Goal: Task Accomplishment & Management: Manage account settings

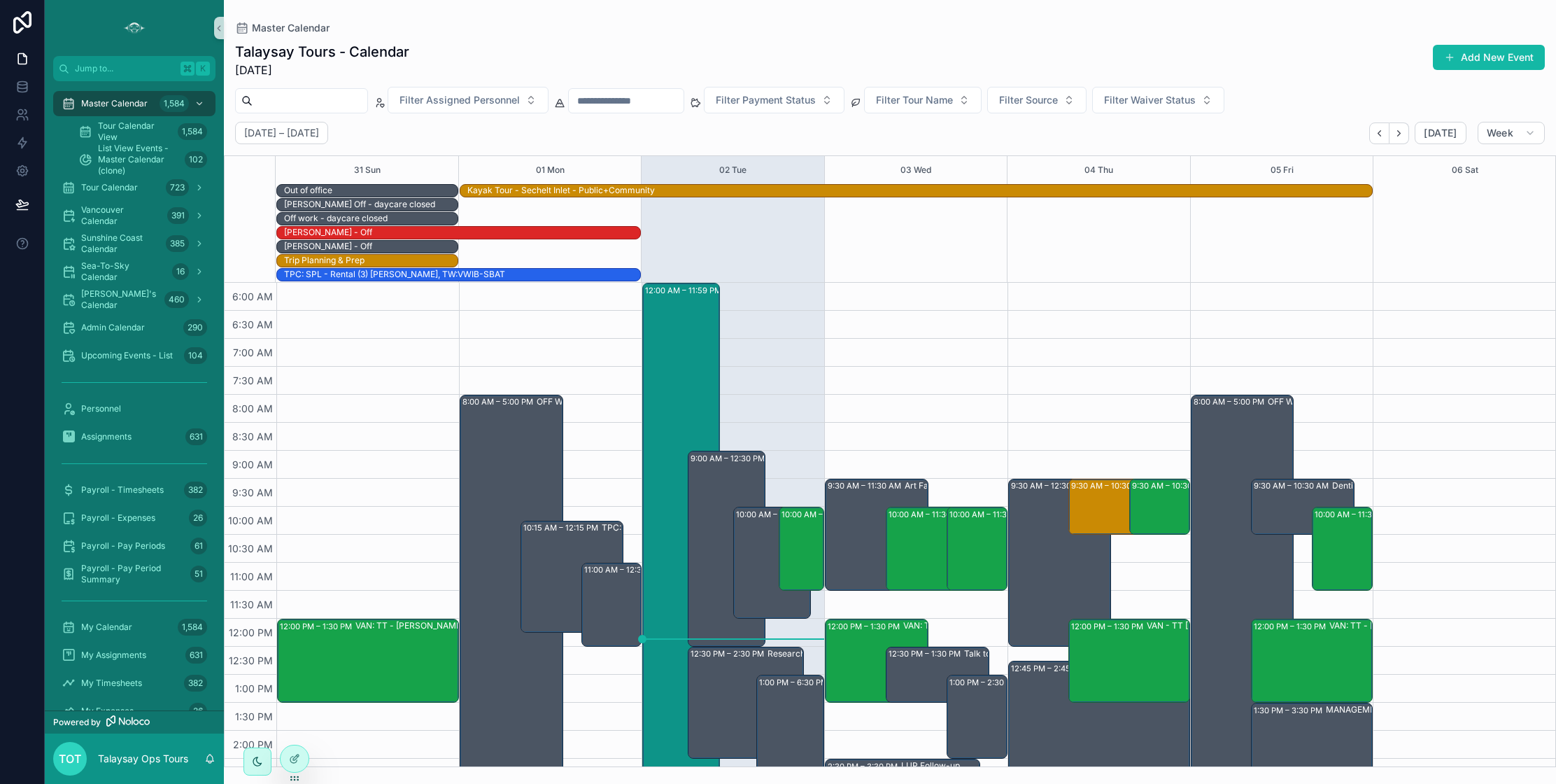
scroll to position [84, 0]
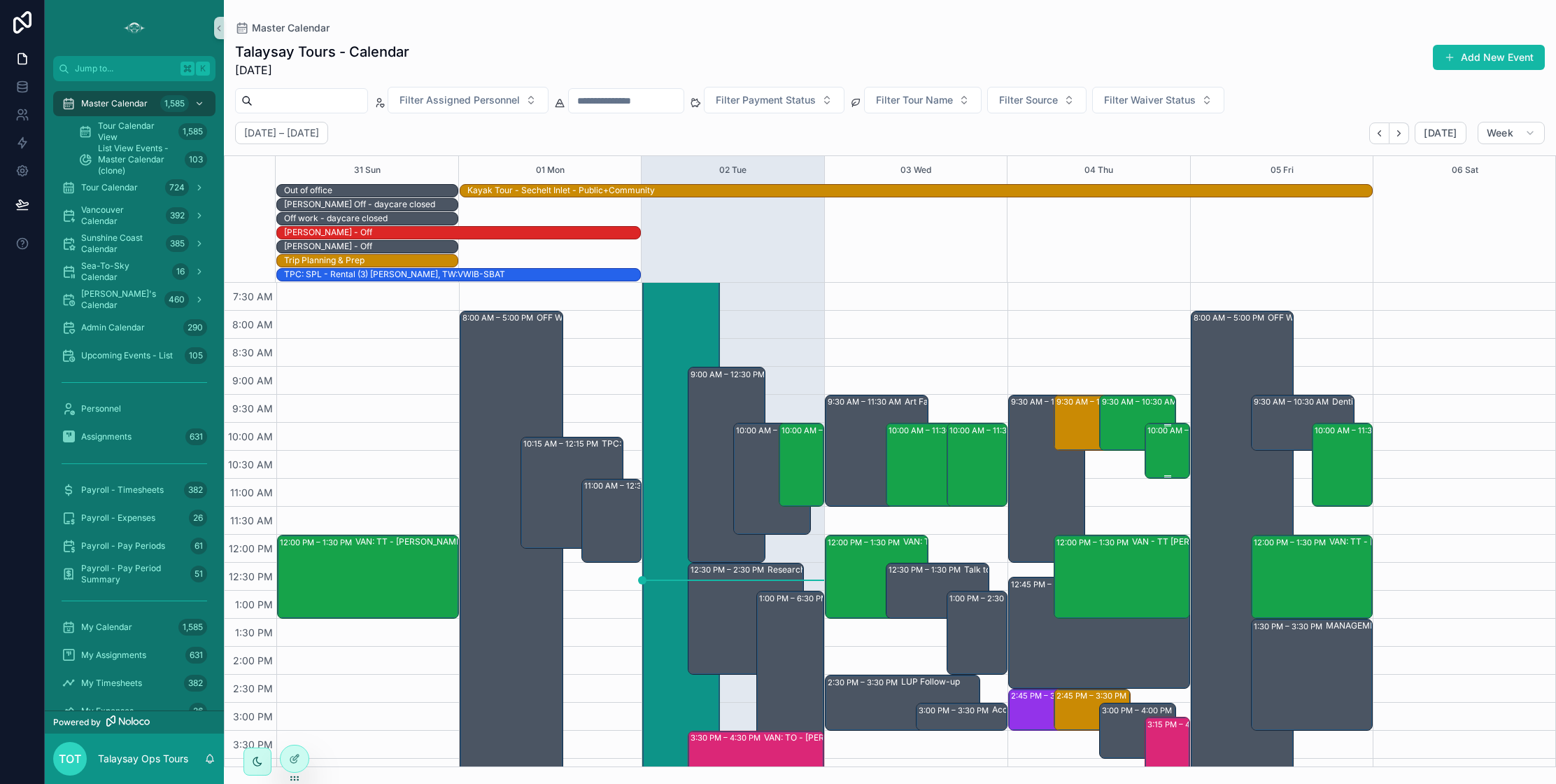
click at [1170, 465] on div "10:00 AM – 11:00 AM VAN: TT - [PERSON_NAME] (1) [PERSON_NAME], TW:RUTD-ADRZ" at bounding box center [1168, 450] width 41 height 53
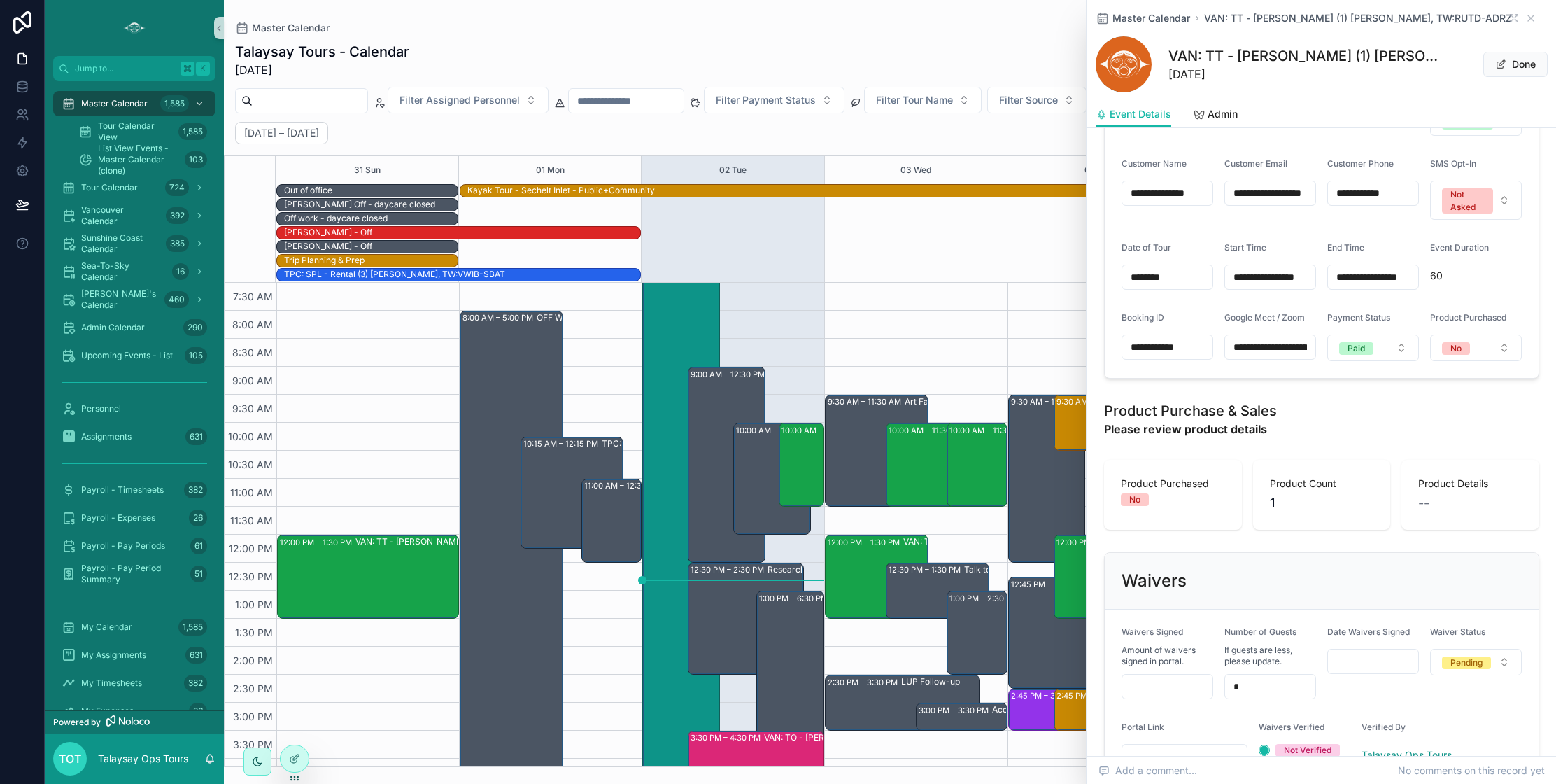
scroll to position [711, 0]
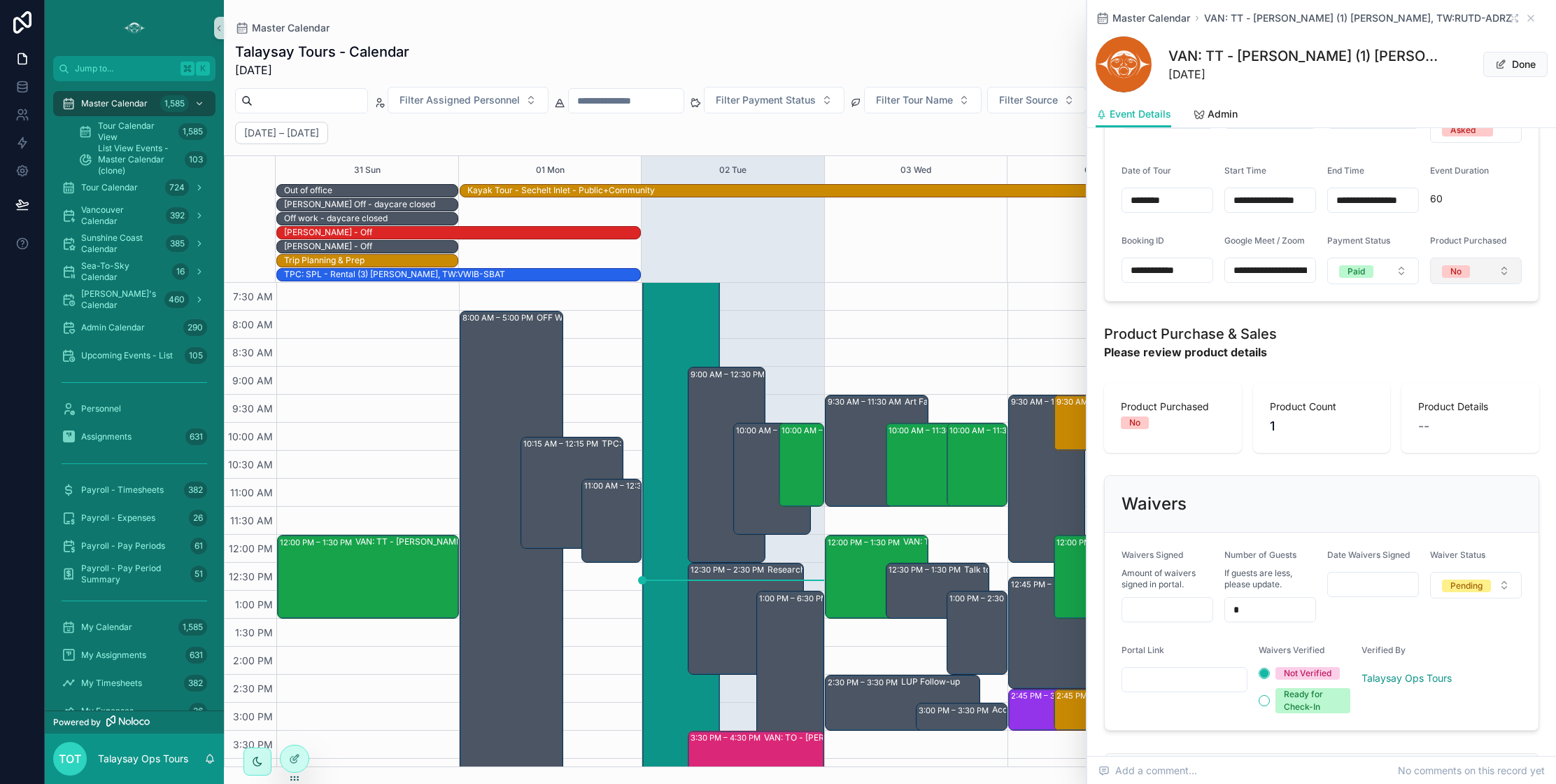
click at [1467, 277] on span "No" at bounding box center [1456, 272] width 28 height 13
click at [1436, 358] on div "Yes - Please Review" at bounding box center [1438, 361] width 81 height 13
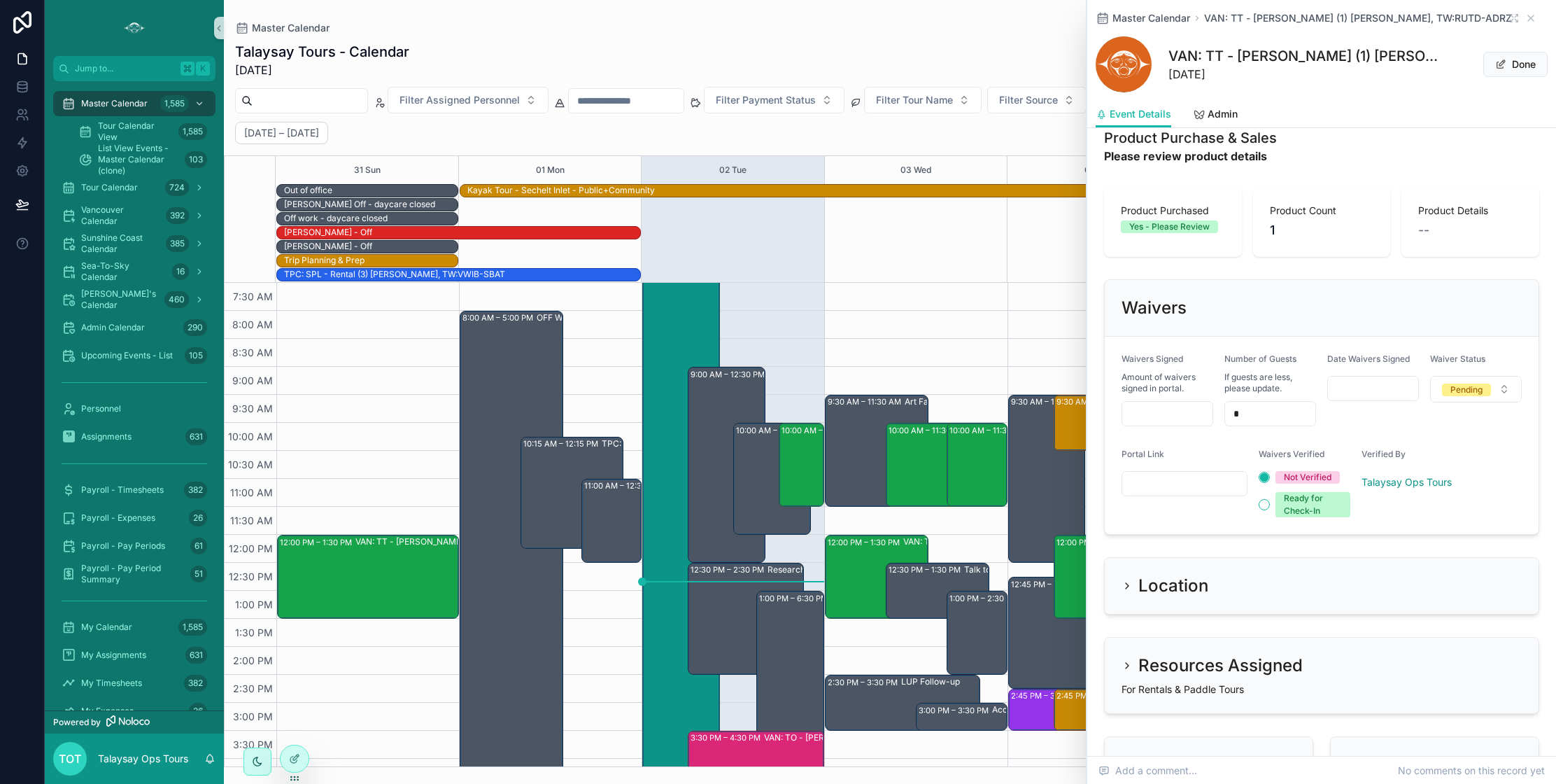
scroll to position [918, 0]
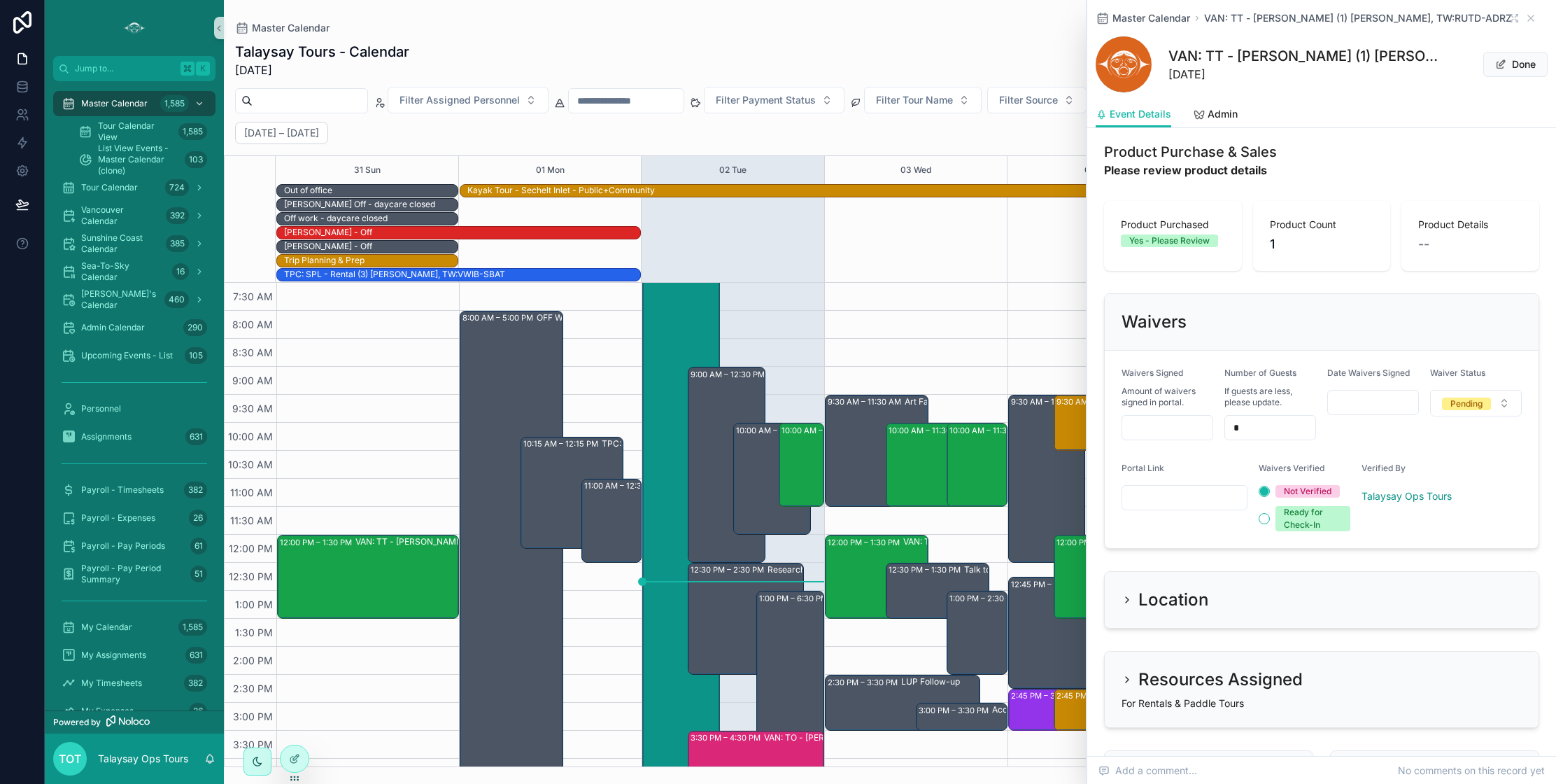
click at [975, 317] on div "9:30 AM – 11:30 AM Art Farm & [PERSON_NAME] Check-in 12:00 PM – 1:30 PM VAN: TT…" at bounding box center [915, 618] width 183 height 840
type input "**"
click at [1532, 19] on icon "scrollable content" at bounding box center [1531, 19] width 6 height 6
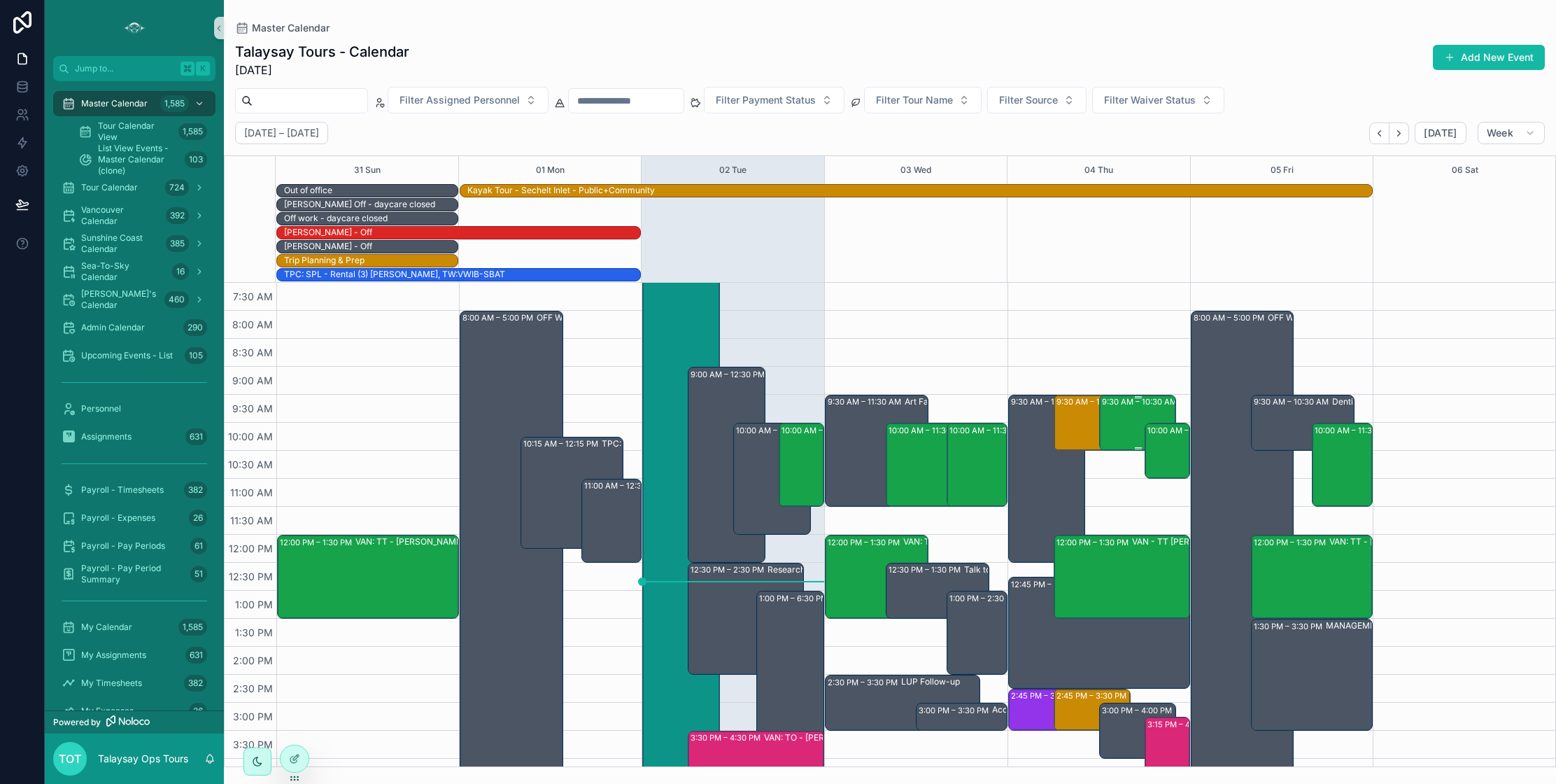
click at [1114, 429] on div "9:30 AM – 10:30 AM SSC: TT - Early Bird Sunshine Coast (24) [PERSON_NAME] |[PER…" at bounding box center [1138, 422] width 73 height 53
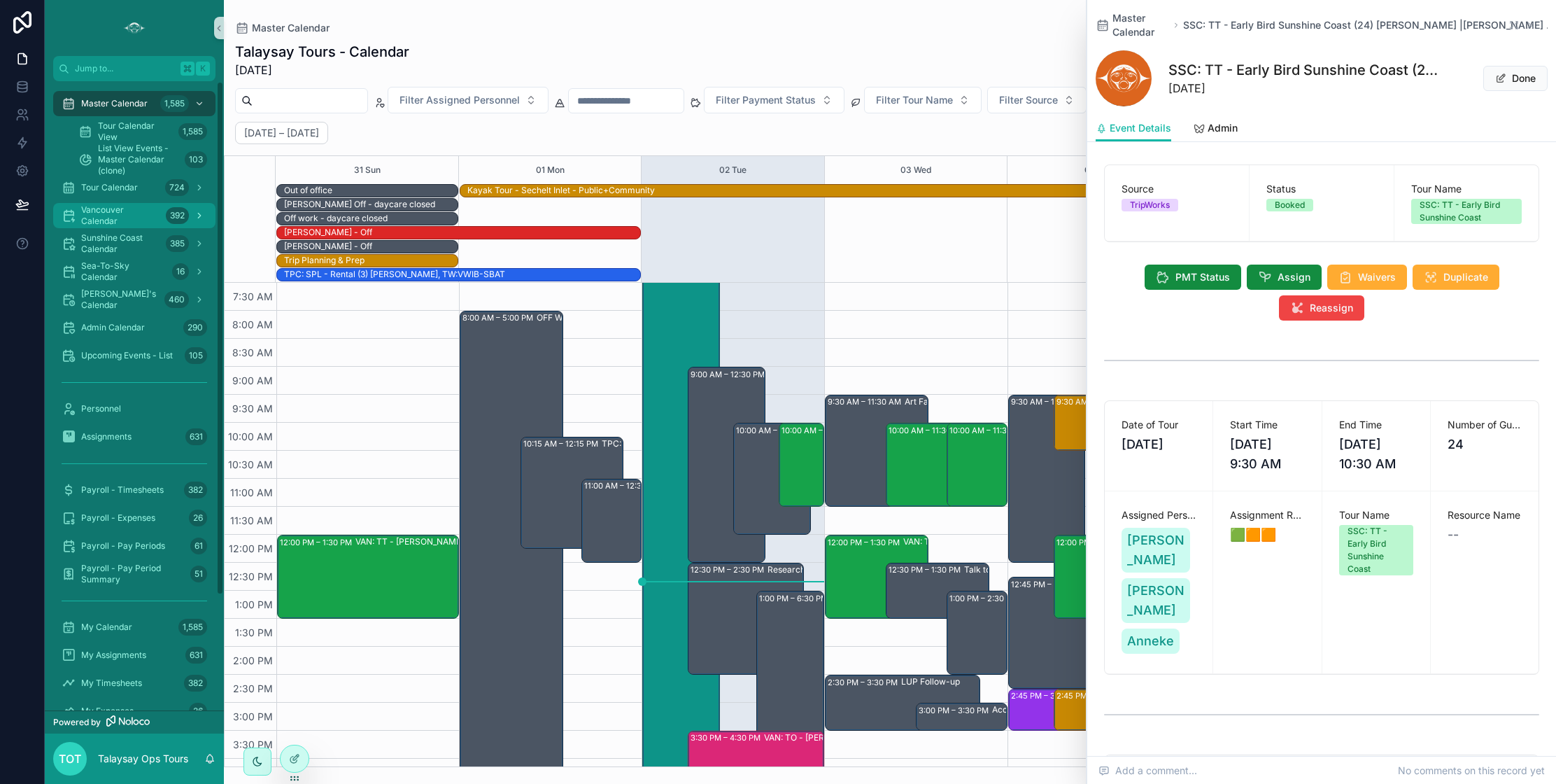
click at [104, 214] on span "Vancouver Calendar" at bounding box center [120, 215] width 79 height 22
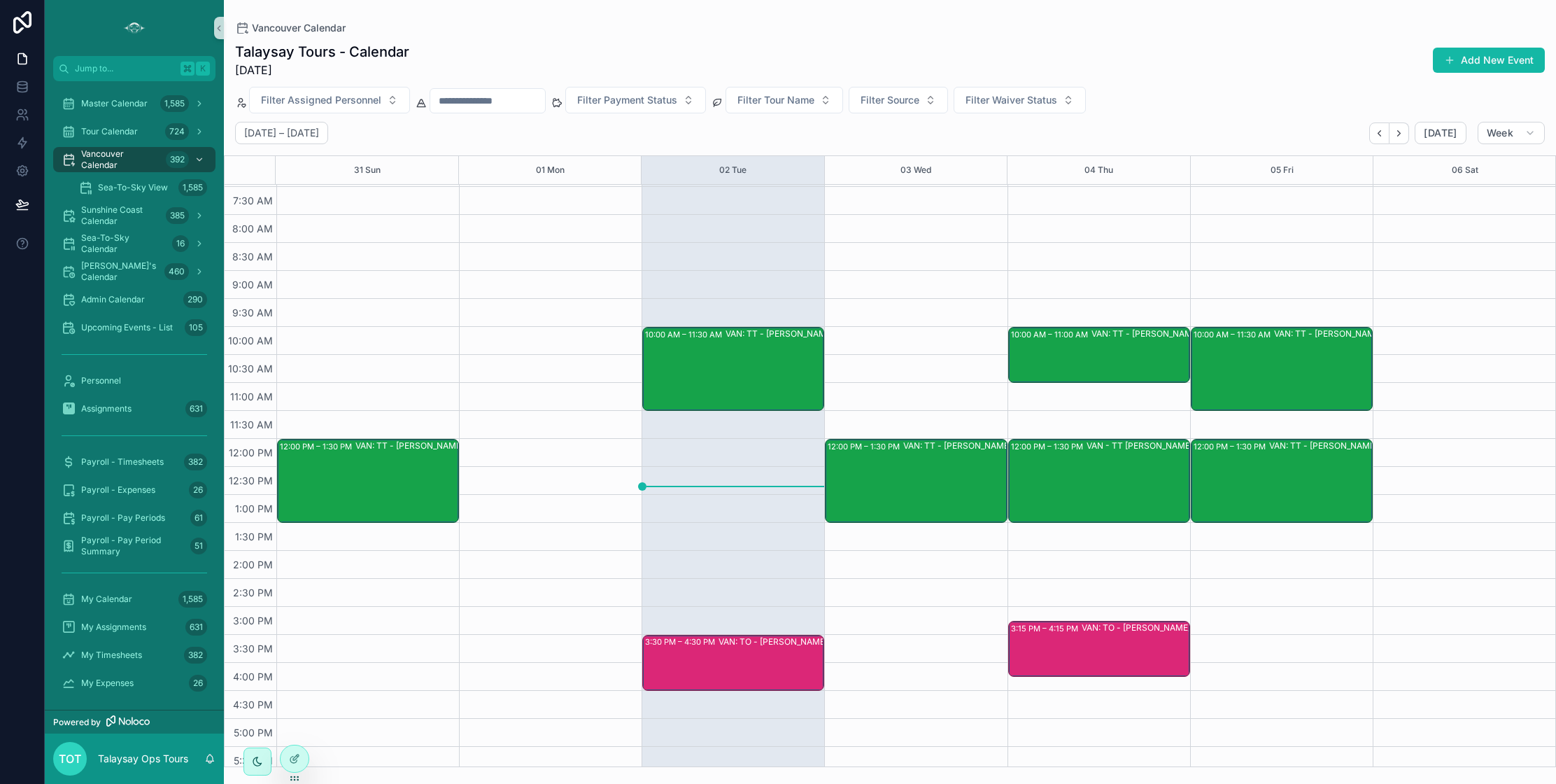
scroll to position [86, 0]
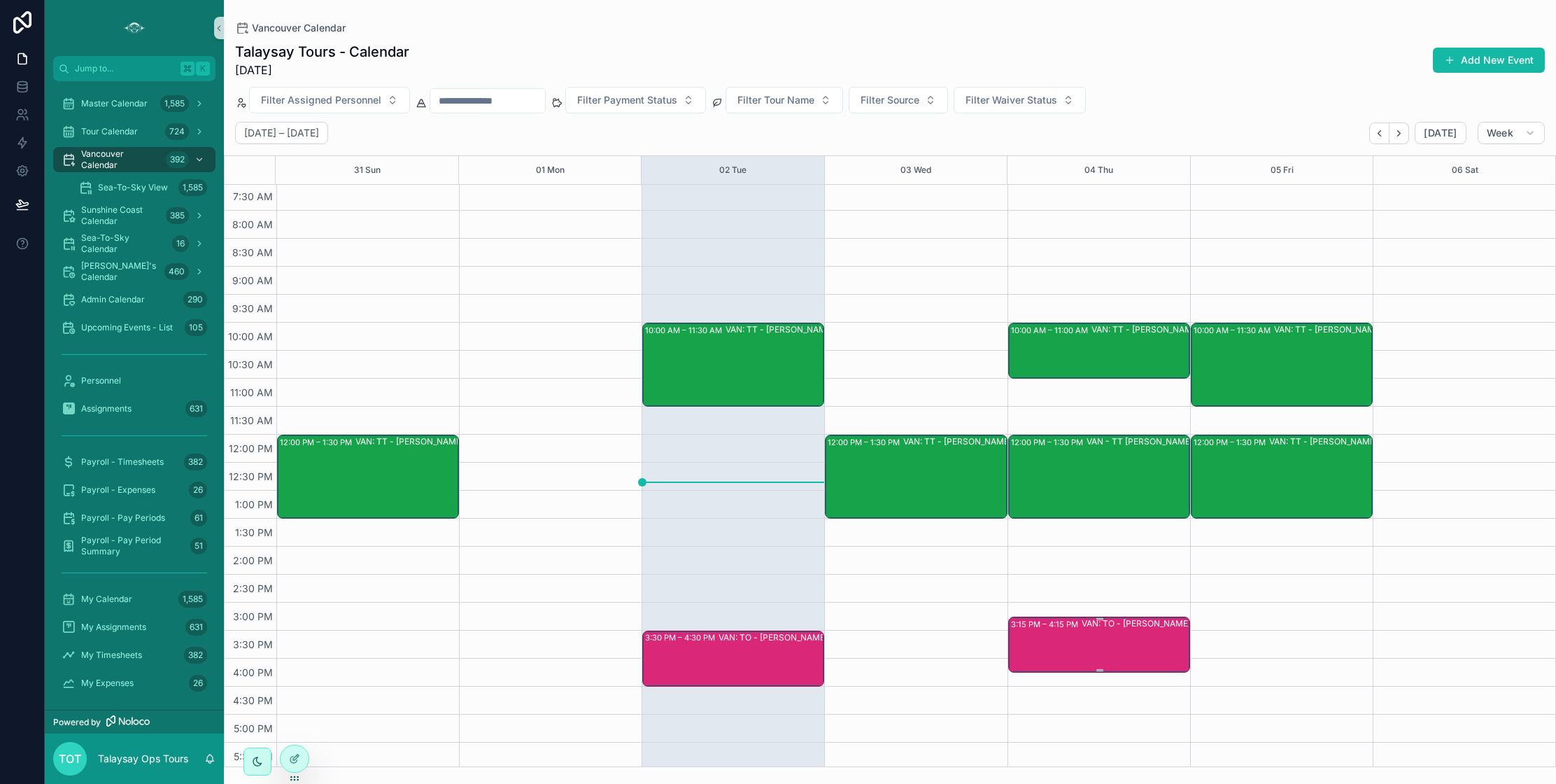
click at [1068, 637] on div "3:15 PM – 4:15 PM VAN: TO - [PERSON_NAME] - [GEOGRAPHIC_DATA][PERSON_NAME] (2) …" at bounding box center [1100, 644] width 178 height 53
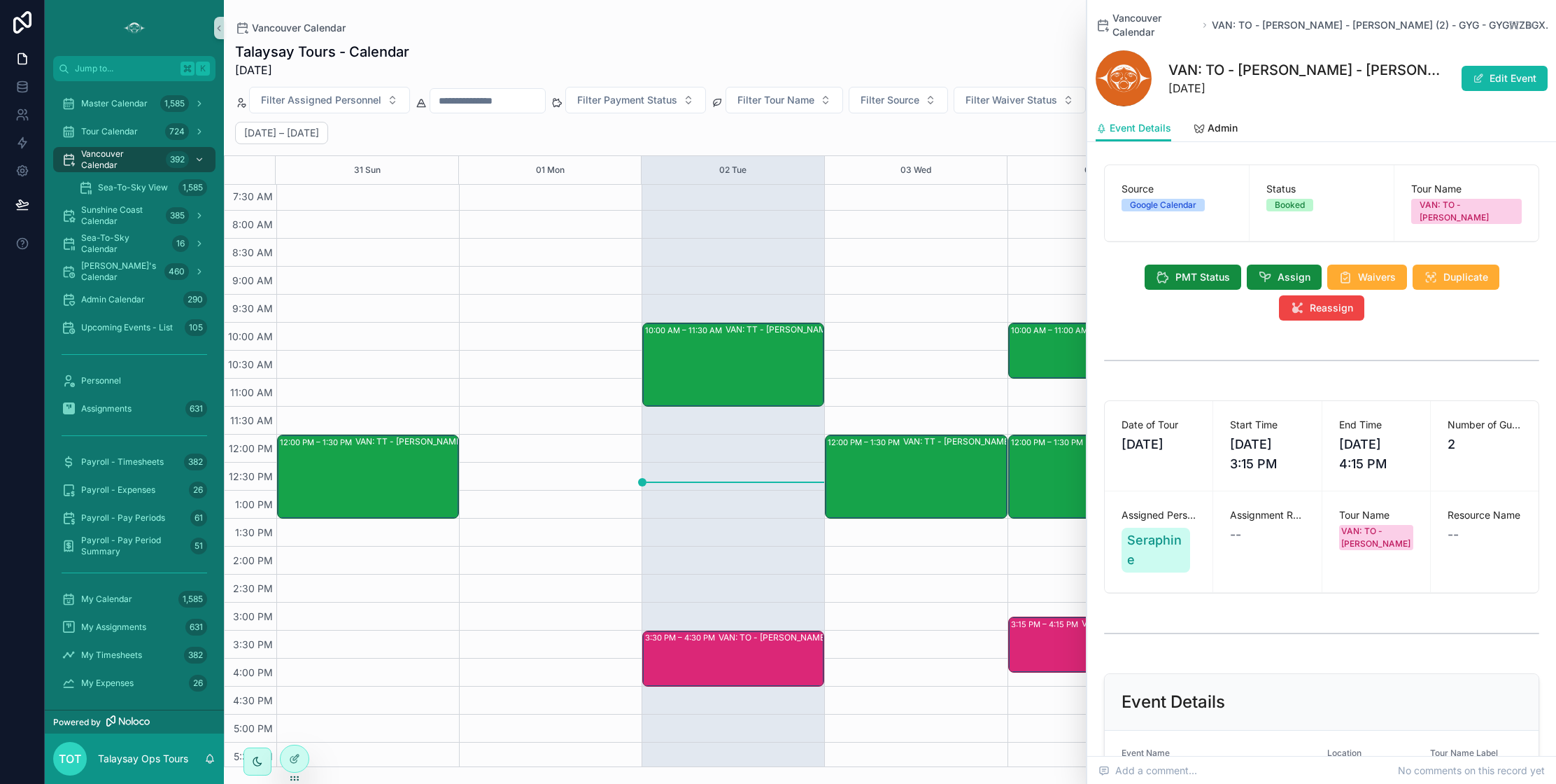
click at [1067, 493] on div "12:00 PM – 1:30 PM VAN - [GEOGRAPHIC_DATA][PERSON_NAME] (2) - [GEOGRAPHIC_DATA]…" at bounding box center [1100, 476] width 178 height 81
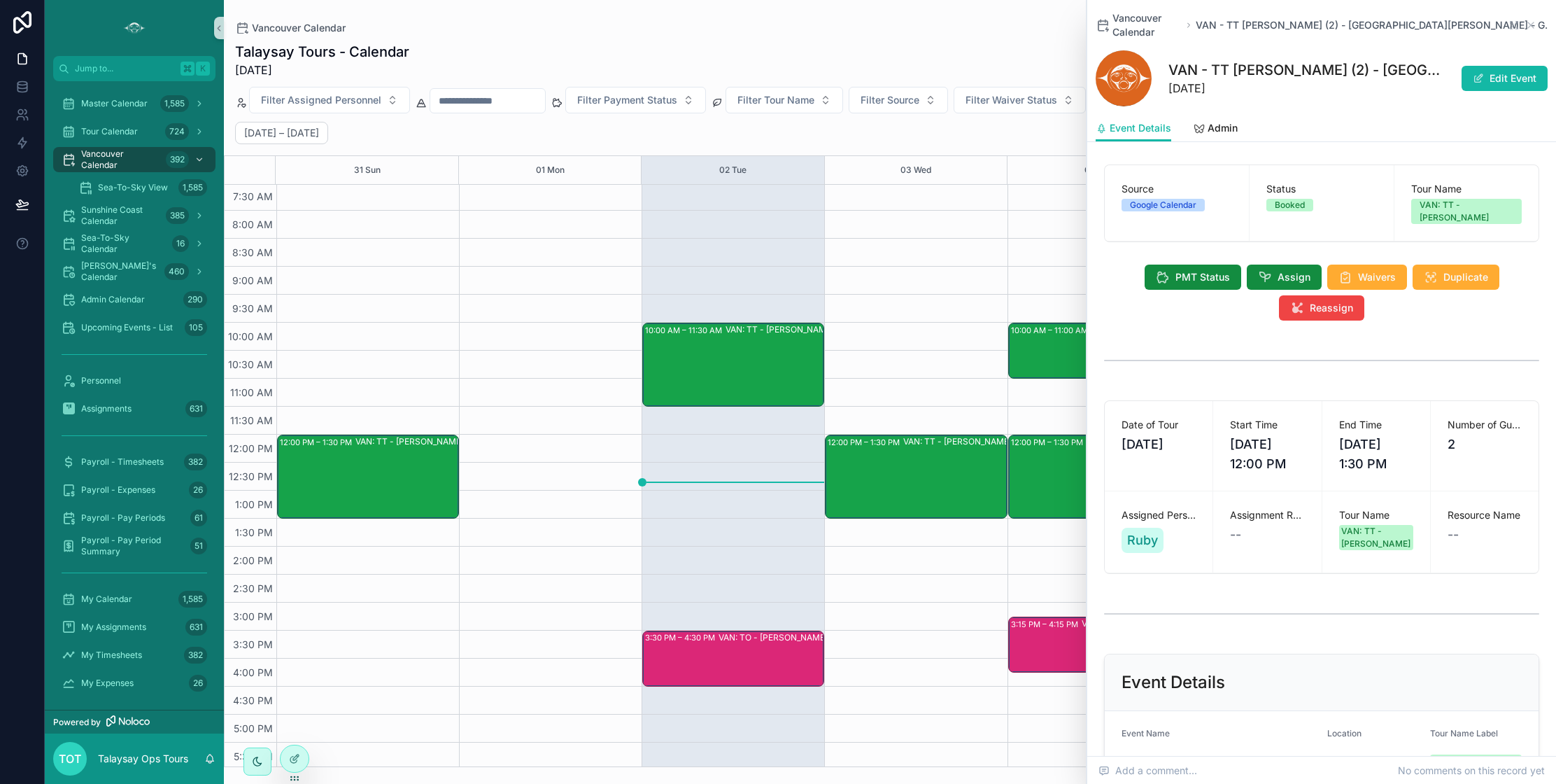
click at [1040, 358] on div "10:00 AM – 11:00 AM VAN: TT - [PERSON_NAME] (1) [PERSON_NAME], TW:RUTD-ADRZ" at bounding box center [1100, 350] width 178 height 53
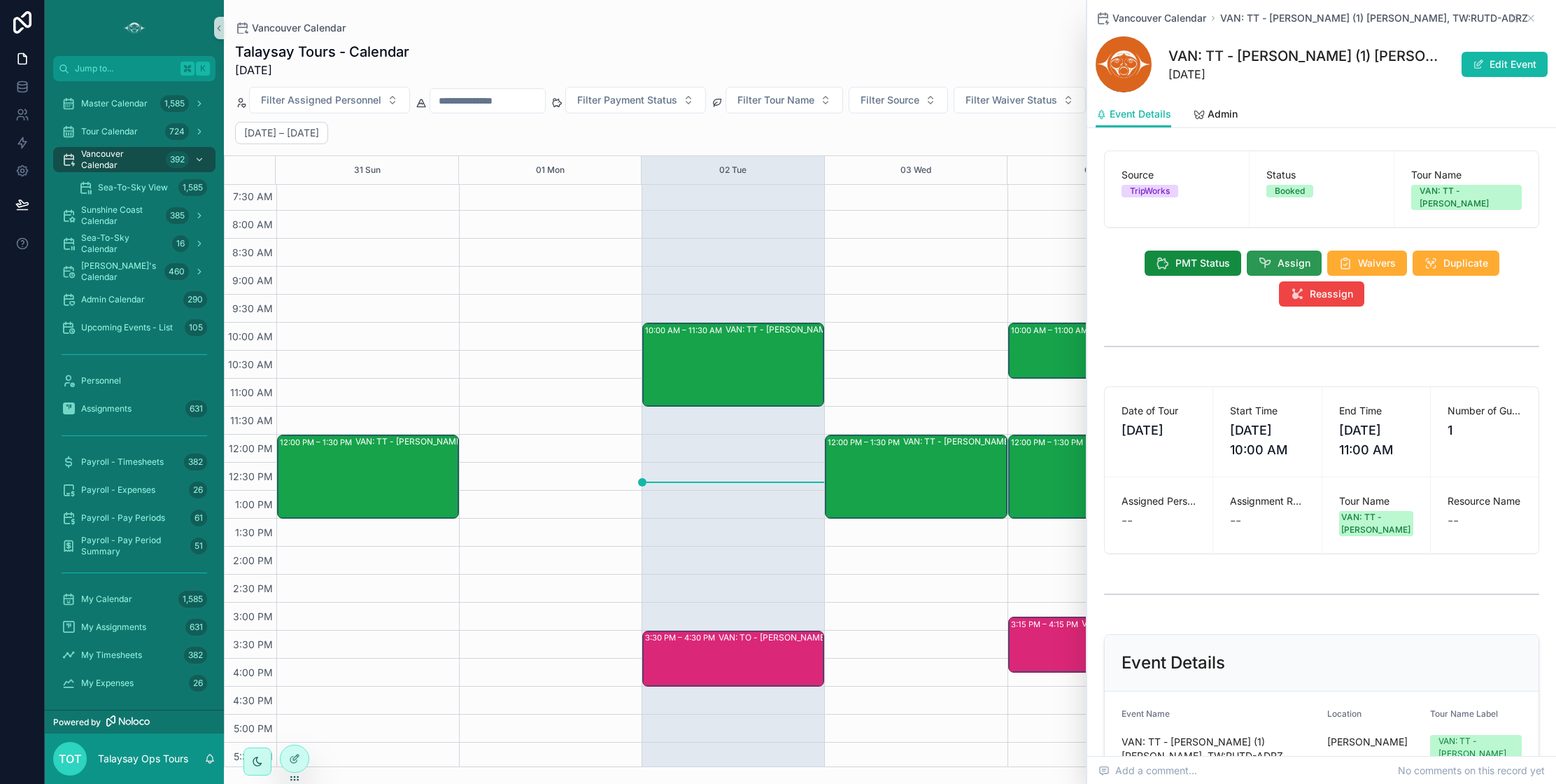
click at [1281, 256] on span "Assign" at bounding box center [1293, 263] width 32 height 14
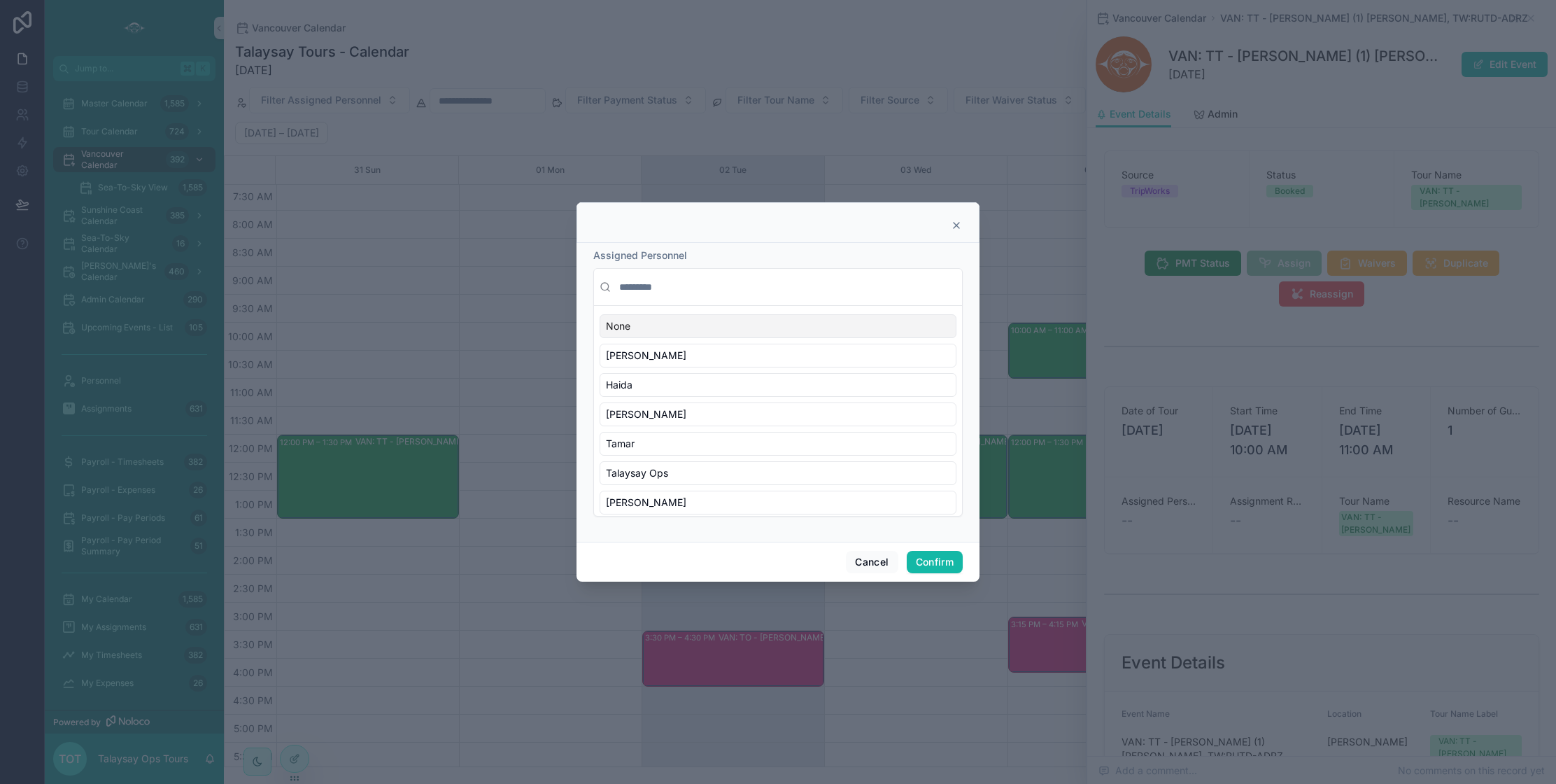
click at [685, 291] on input "text" at bounding box center [786, 287] width 340 height 25
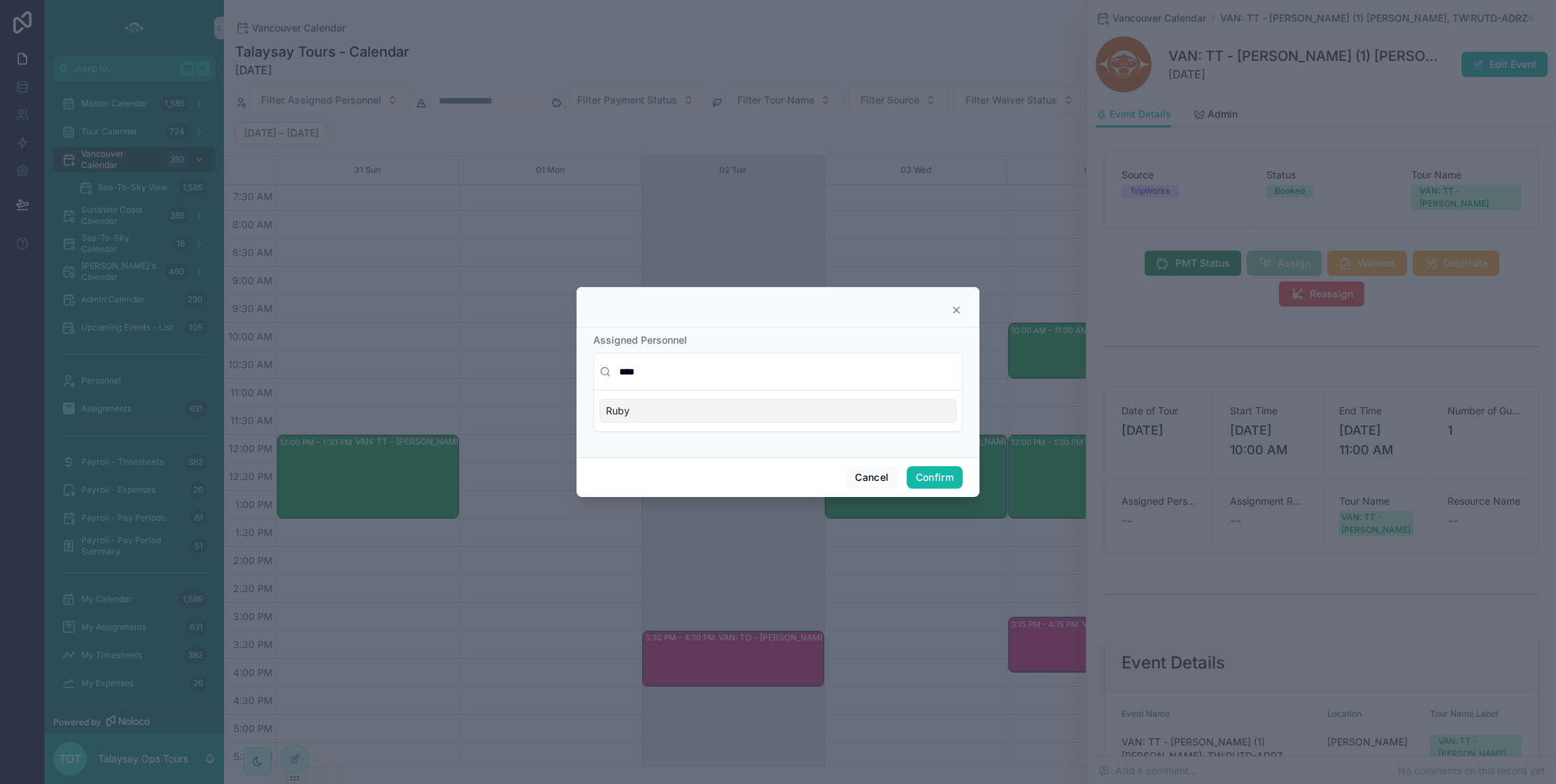
type input "****"
click at [661, 413] on div "Ruby" at bounding box center [778, 411] width 357 height 24
click at [945, 480] on button "Confirm" at bounding box center [934, 477] width 56 height 22
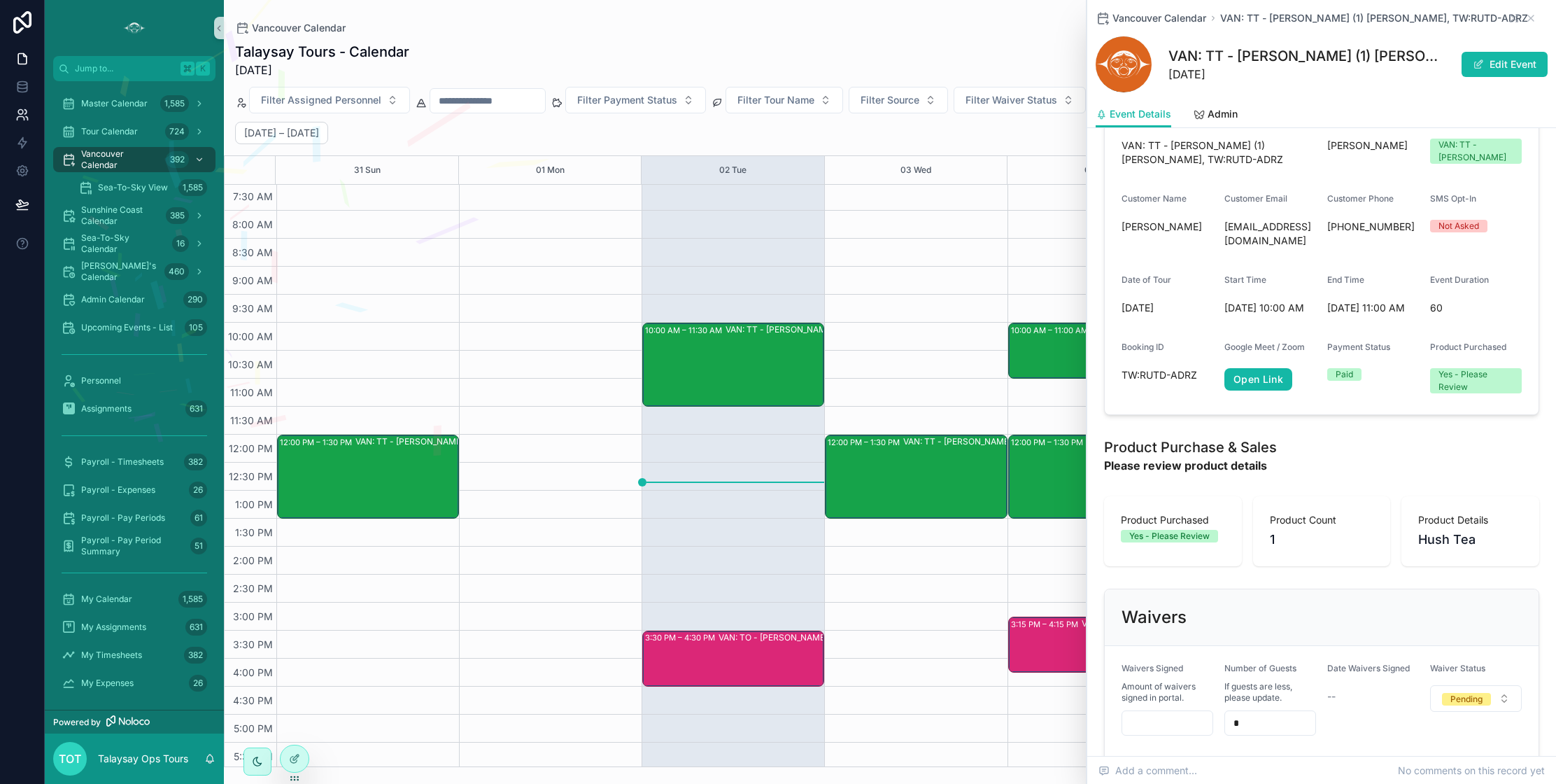
scroll to position [603, 0]
